Goal: Task Accomplishment & Management: Manage account settings

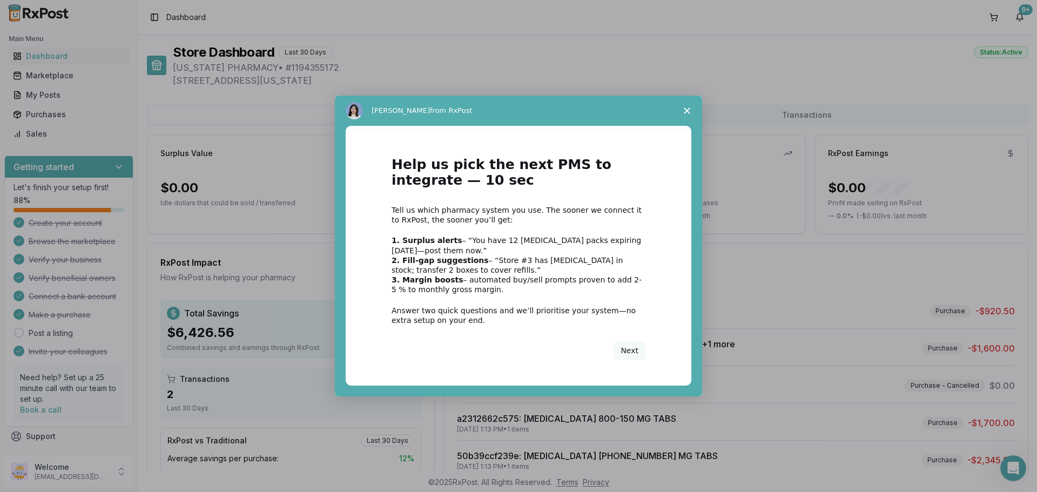
click at [688, 112] on polygon "Close survey" at bounding box center [687, 111] width 6 height 6
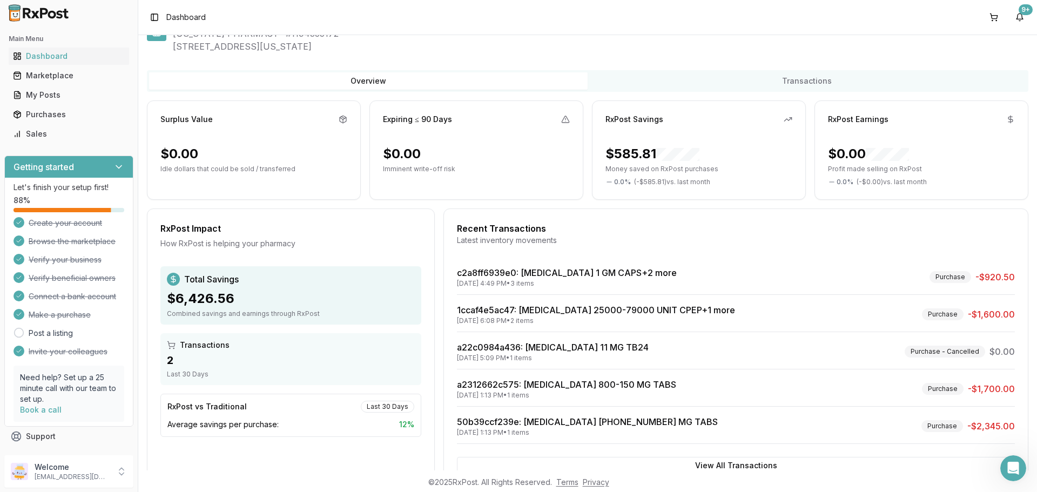
scroll to position [69, 0]
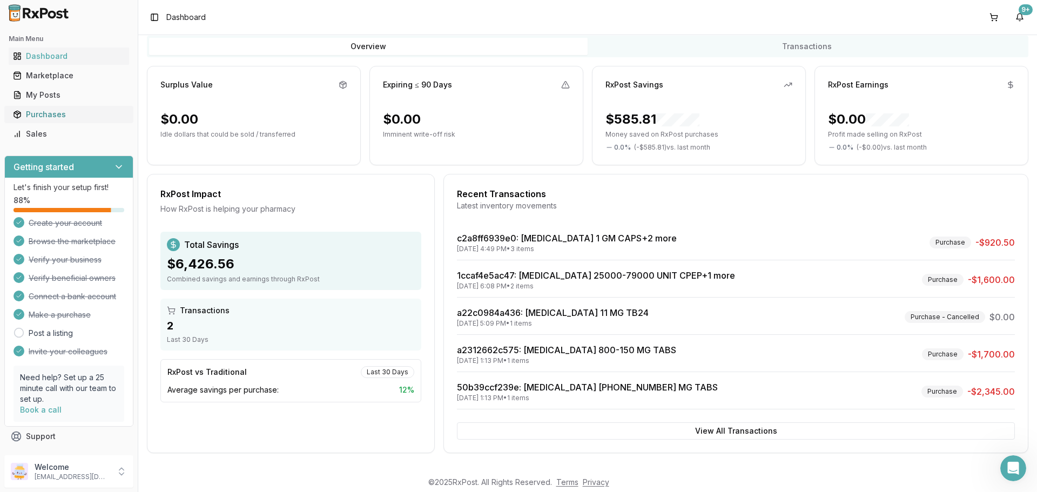
click at [102, 110] on div "Purchases" at bounding box center [69, 114] width 112 height 11
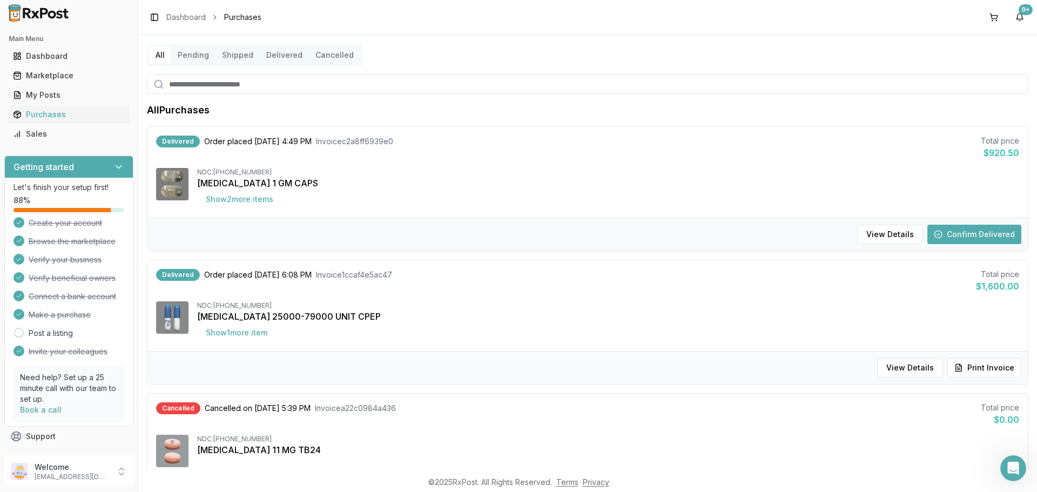
scroll to position [54, 0]
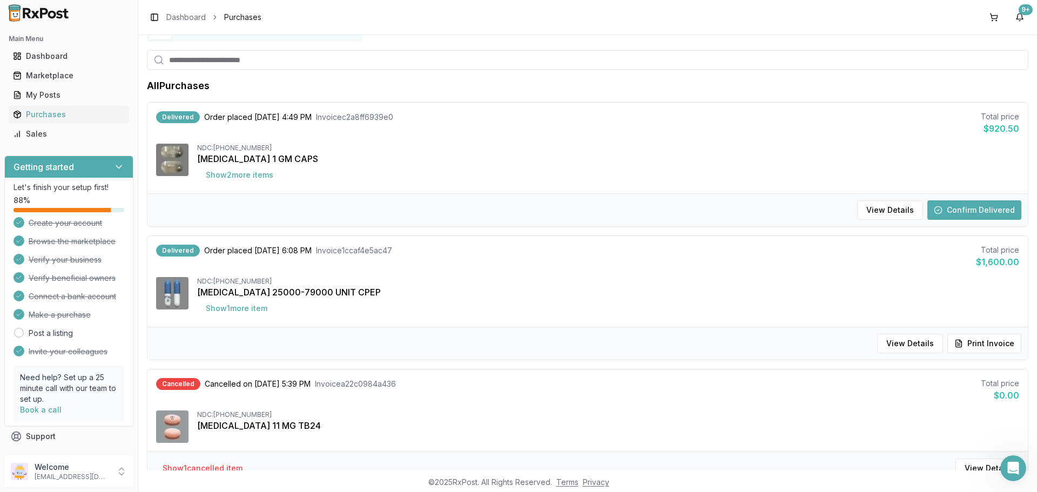
click at [987, 211] on button "Confirm Delivered" at bounding box center [975, 209] width 94 height 19
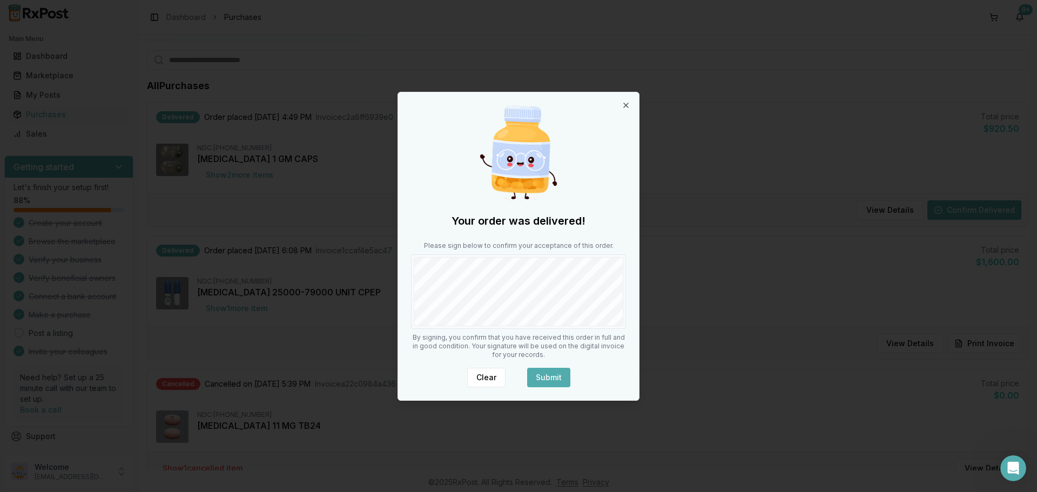
click at [556, 378] on button "Submit" at bounding box center [548, 377] width 43 height 19
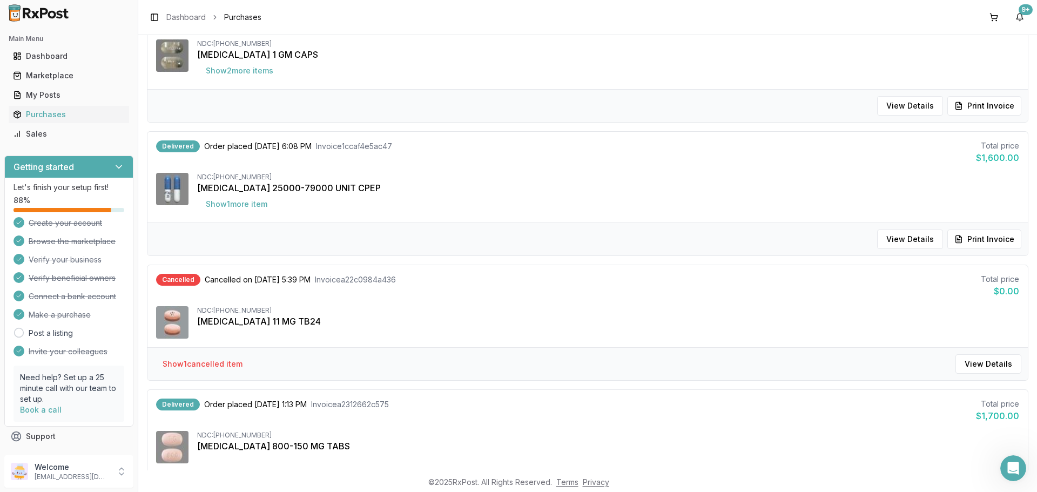
scroll to position [0, 0]
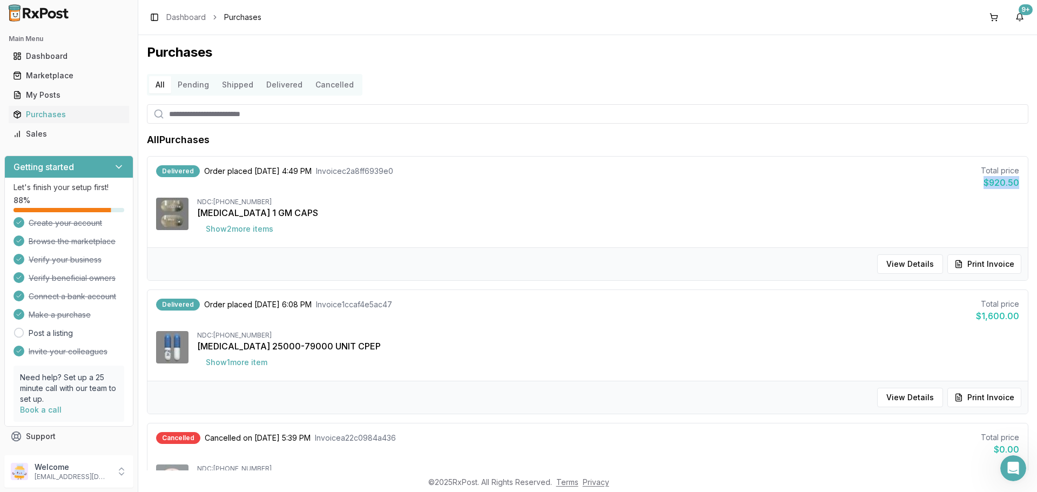
drag, startPoint x: 1020, startPoint y: 185, endPoint x: 972, endPoint y: 180, distance: 47.8
click at [972, 180] on div "Delivered Order placed [DATE] 4:49 PM Invoice c2a8ff6939e0 Total price $920.50 …" at bounding box center [588, 202] width 881 height 91
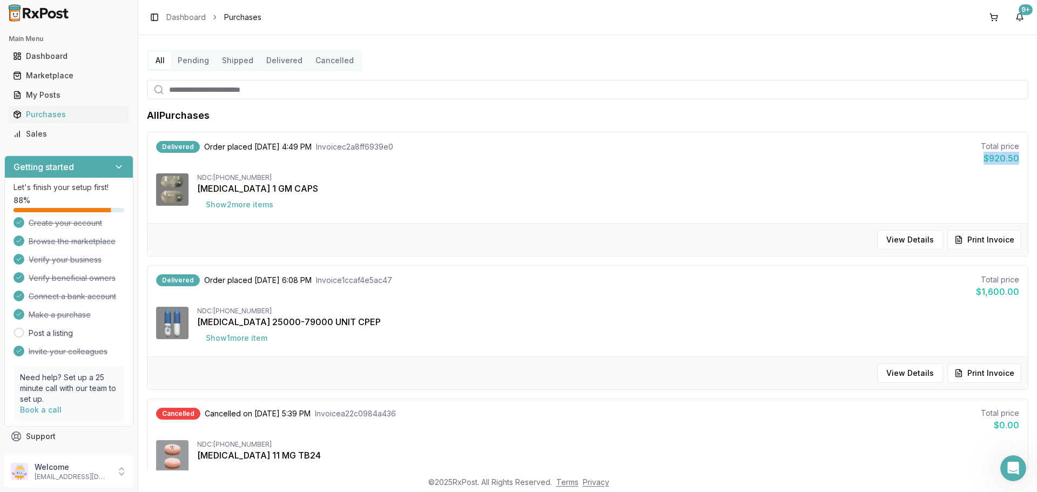
scroll to position [19, 0]
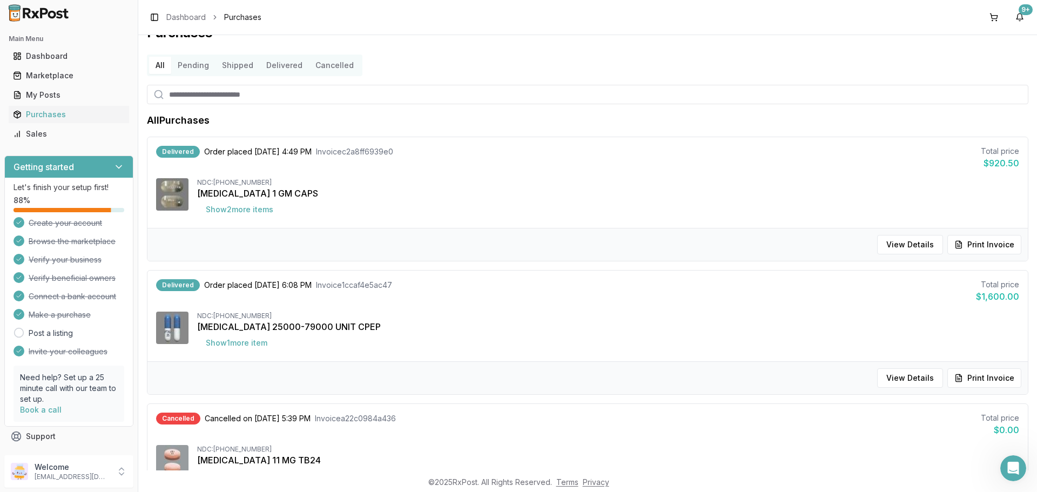
click at [929, 311] on div "Delivered Order placed [DATE] 6:08 PM Invoice 1ccaf4e5ac47 Total price $1,600.0…" at bounding box center [588, 316] width 881 height 91
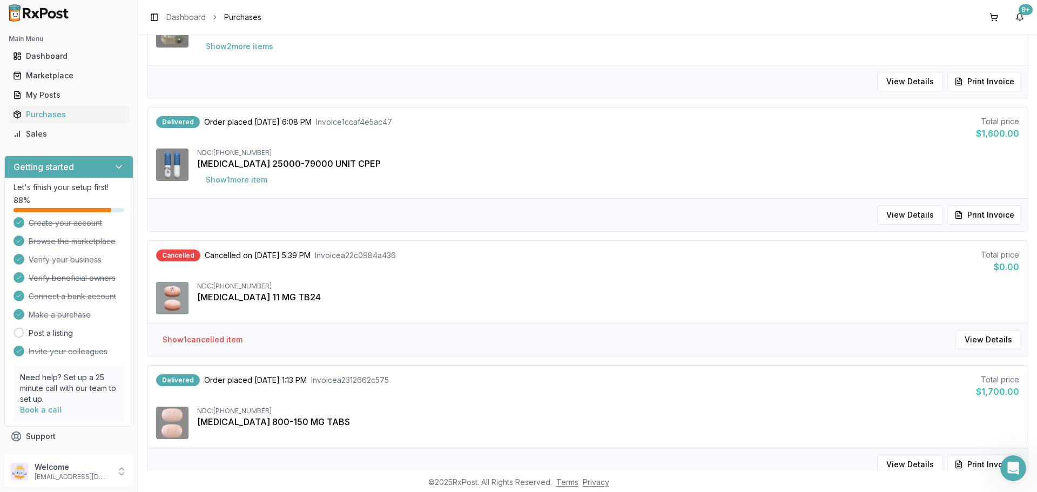
scroll to position [73, 0]
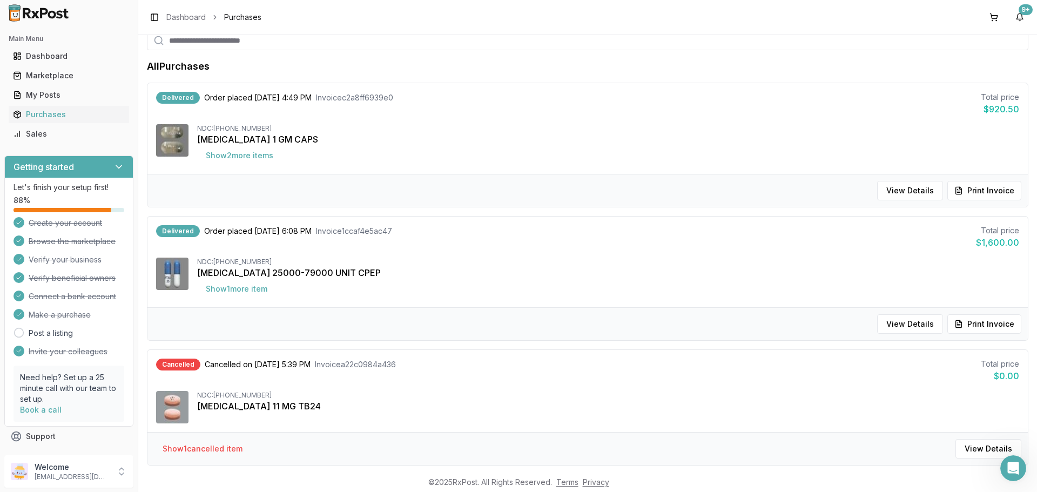
click at [1022, 249] on div "Delivered Order placed [DATE] 6:08 PM Invoice 1ccaf4e5ac47 Total price $1,600.0…" at bounding box center [588, 262] width 881 height 91
click at [997, 257] on div "Delivered Order placed [DATE] 6:08 PM Invoice 1ccaf4e5ac47 Total price $1,600.0…" at bounding box center [588, 262] width 881 height 91
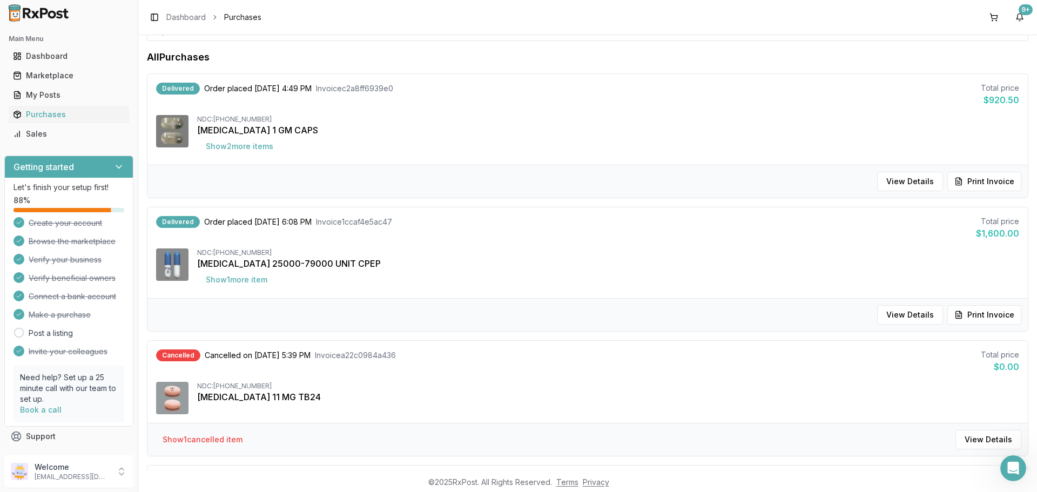
scroll to position [0, 0]
